Goal: Task Accomplishment & Management: Complete application form

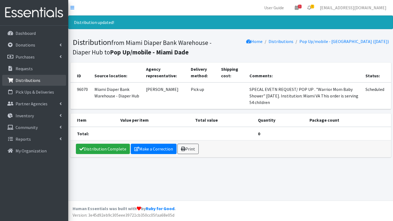
click at [38, 79] on p "Distributions" at bounding box center [28, 80] width 25 height 5
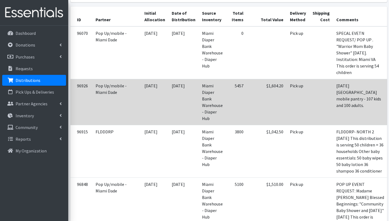
scroll to position [120, 0]
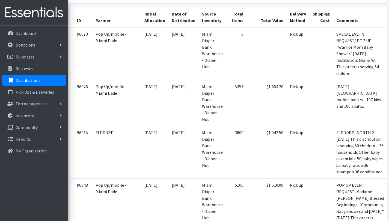
click at [44, 80] on link "Distributions" at bounding box center [34, 80] width 64 height 11
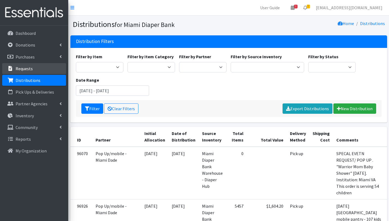
click at [35, 65] on link "Requests" at bounding box center [34, 68] width 64 height 11
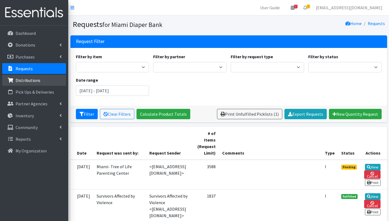
click at [36, 79] on p "Distributions" at bounding box center [28, 80] width 25 height 5
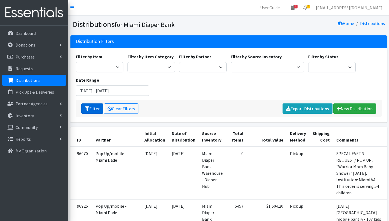
click at [92, 106] on button "Filter" at bounding box center [92, 109] width 22 height 10
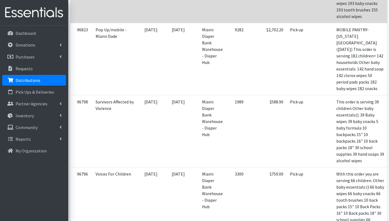
scroll to position [418, 0]
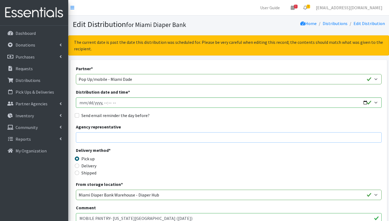
click at [146, 138] on input "Agency representative" at bounding box center [228, 138] width 305 height 10
type input "[PERSON_NAME]"
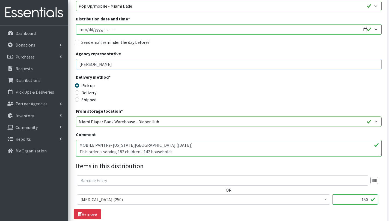
scroll to position [75, 0]
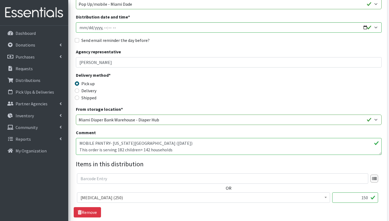
click at [182, 151] on textarea "MOBILE PANTRY- FLORIDA CITY (09/20/2025) This order is serving 182 children= 14…" at bounding box center [228, 146] width 305 height 17
click at [124, 149] on textarea "MOBILE PANTRY- FLORIDA CITY (09/20/2025) This order is serving 182 children= 14…" at bounding box center [228, 146] width 305 height 17
click at [83, 150] on textarea "MOBILE PANTRY- FLORIDA CITY (09/20/2025) This order is serving 182 children= 14…" at bounding box center [228, 146] width 305 height 17
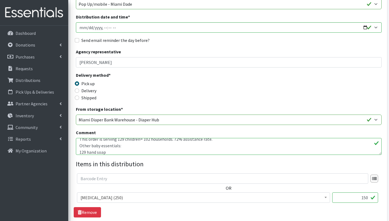
scroll to position [10, 0]
click at [119, 147] on textarea "MOBILE PANTRY- FLORIDA CITY (09/20/2025) This order is serving 182 children= 14…" at bounding box center [228, 146] width 305 height 17
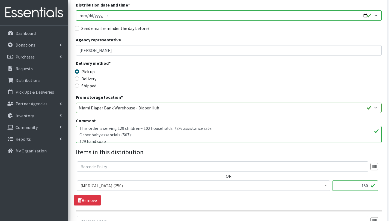
scroll to position [113, 0]
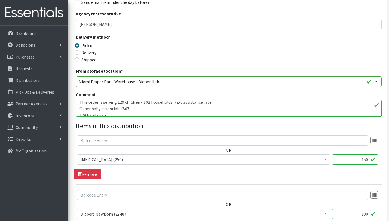
type textarea "MOBILE PANTRY- [US_STATE][GEOGRAPHIC_DATA] ([DATE]) This order is serving 129 c…"
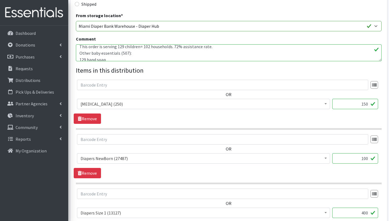
scroll to position [202, 0]
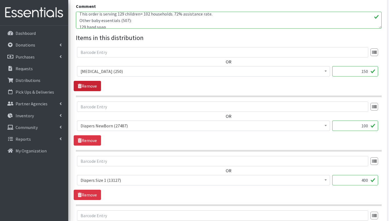
click at [96, 88] on link "Remove" at bounding box center [87, 86] width 27 height 10
drag, startPoint x: 365, startPoint y: 126, endPoint x: 359, endPoint y: 126, distance: 5.5
click at [359, 126] on input "400" at bounding box center [355, 126] width 46 height 10
type input "250"
click at [364, 181] on input "750" at bounding box center [355, 180] width 46 height 10
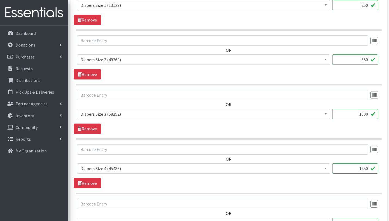
scroll to position [324, 0]
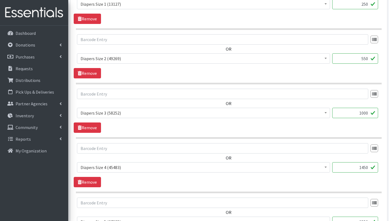
type input "550"
click at [365, 112] on input "1000" at bounding box center [355, 113] width 46 height 10
type input "650"
click at [363, 167] on input "1450" at bounding box center [355, 167] width 46 height 10
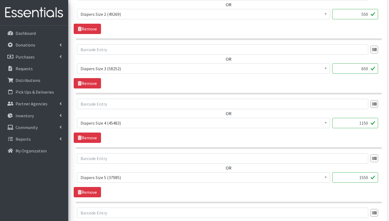
scroll to position [401, 0]
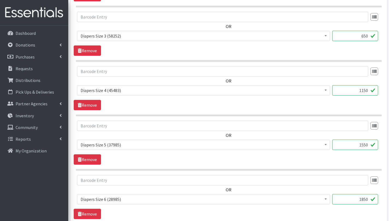
type input "1150"
click at [363, 145] on input "1550" at bounding box center [355, 145] width 46 height 10
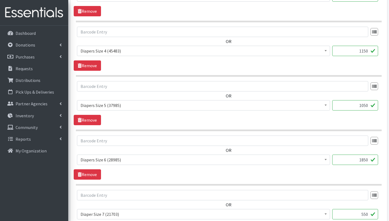
scroll to position [441, 0]
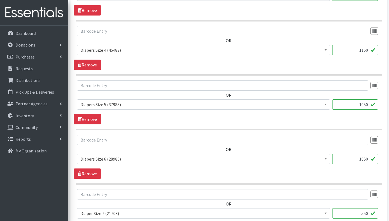
type input "1050"
click at [363, 160] on input "1850" at bounding box center [355, 159] width 46 height 10
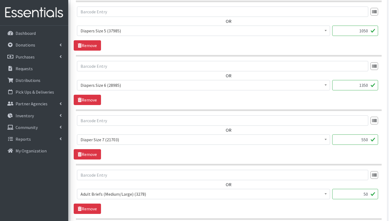
scroll to position [529, 0]
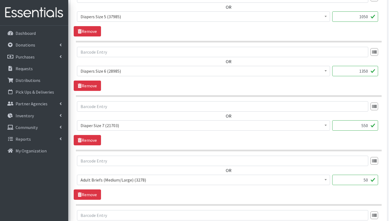
type input "1350"
click at [363, 126] on input "550" at bounding box center [355, 126] width 46 height 10
type input "450"
click at [340, 140] on div "OR # - Total number of kids being served with this order: (0) Adult Briefs (Lar…" at bounding box center [228, 123] width 309 height 44
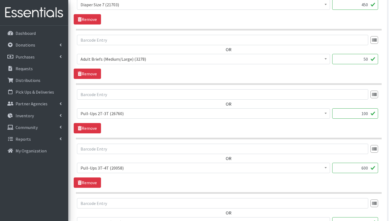
scroll to position [650, 0]
click at [365, 113] on input "100" at bounding box center [355, 114] width 46 height 10
click at [91, 73] on link "Remove" at bounding box center [87, 74] width 27 height 10
click at [365, 60] on input "100" at bounding box center [355, 59] width 46 height 10
type input "50"
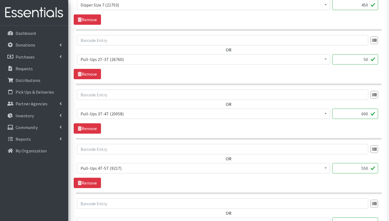
click at [365, 113] on input "600" at bounding box center [355, 114] width 46 height 10
type input "350"
click at [366, 168] on input "550" at bounding box center [355, 168] width 46 height 10
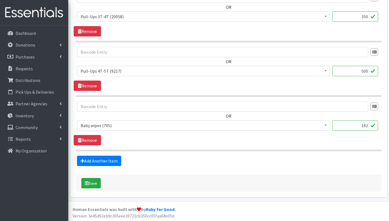
scroll to position [748, 0]
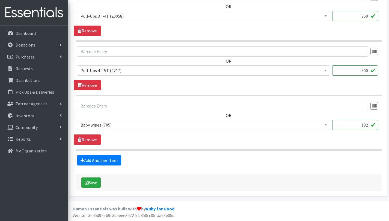
type input "500"
click at [367, 124] on input "182" at bounding box center [355, 125] width 46 height 10
type input "129"
click at [99, 183] on button "Save" at bounding box center [90, 183] width 19 height 10
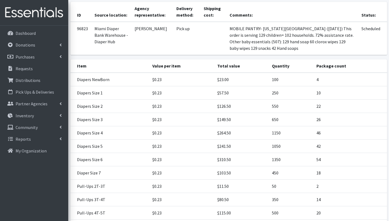
scroll to position [146, 0]
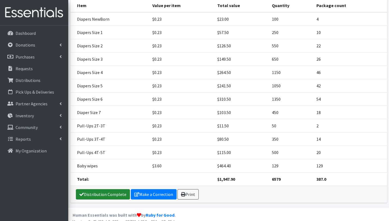
click at [114, 189] on link "Distribution Complete" at bounding box center [103, 194] width 54 height 10
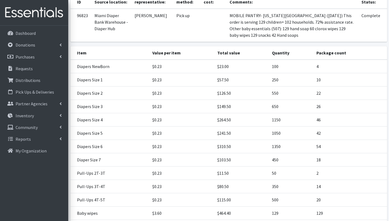
scroll to position [128, 0]
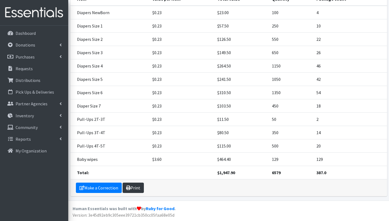
click at [139, 186] on link "Print" at bounding box center [132, 188] width 21 height 10
